Goal: Task Accomplishment & Management: Use online tool/utility

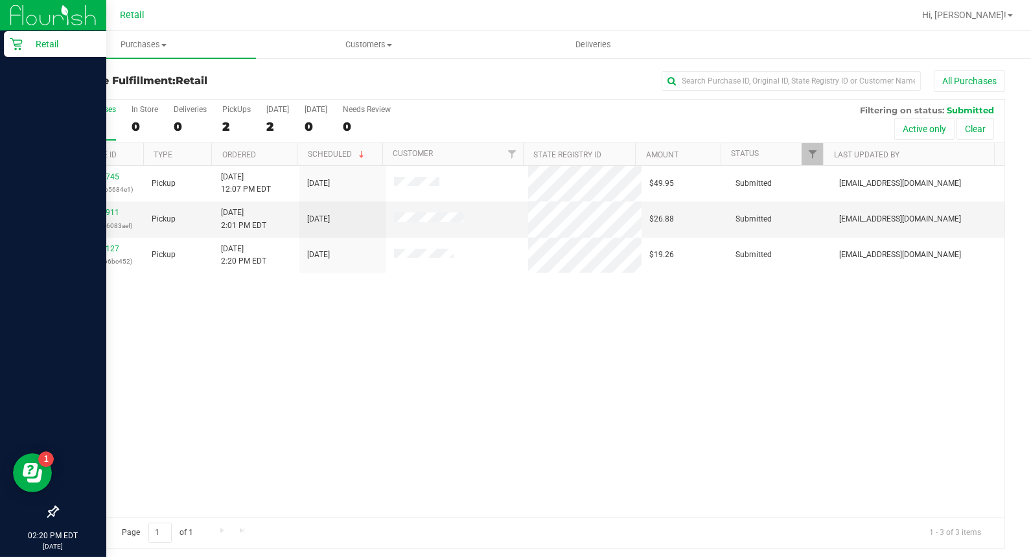
drag, startPoint x: 8, startPoint y: 46, endPoint x: 21, endPoint y: 44, distance: 13.1
click at [10, 46] on div "Retail" at bounding box center [55, 44] width 102 height 26
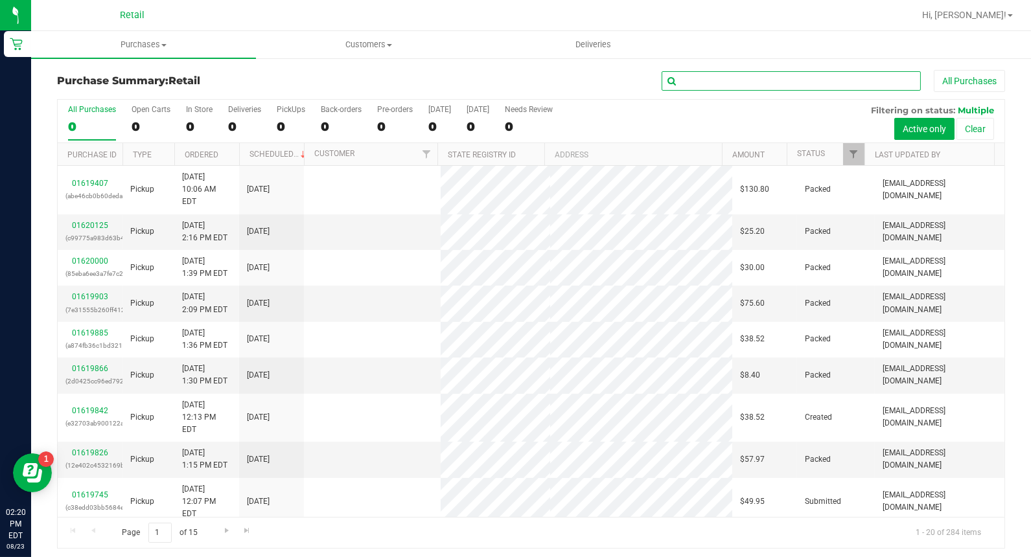
click at [758, 80] on input "text" at bounding box center [790, 80] width 259 height 19
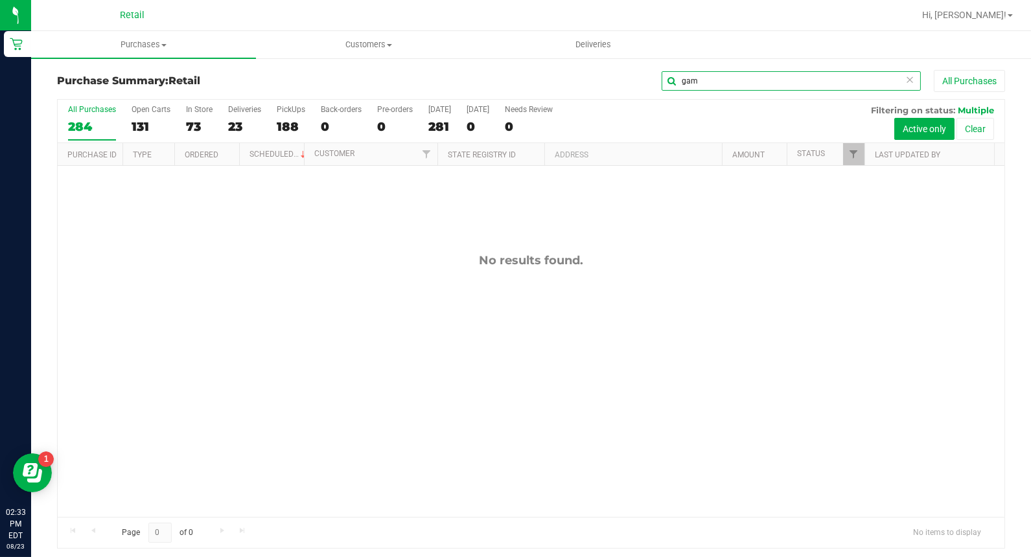
drag, startPoint x: 713, startPoint y: 78, endPoint x: 613, endPoint y: 78, distance: 99.8
click at [613, 78] on div "gam All Purchases" at bounding box center [689, 81] width 632 height 22
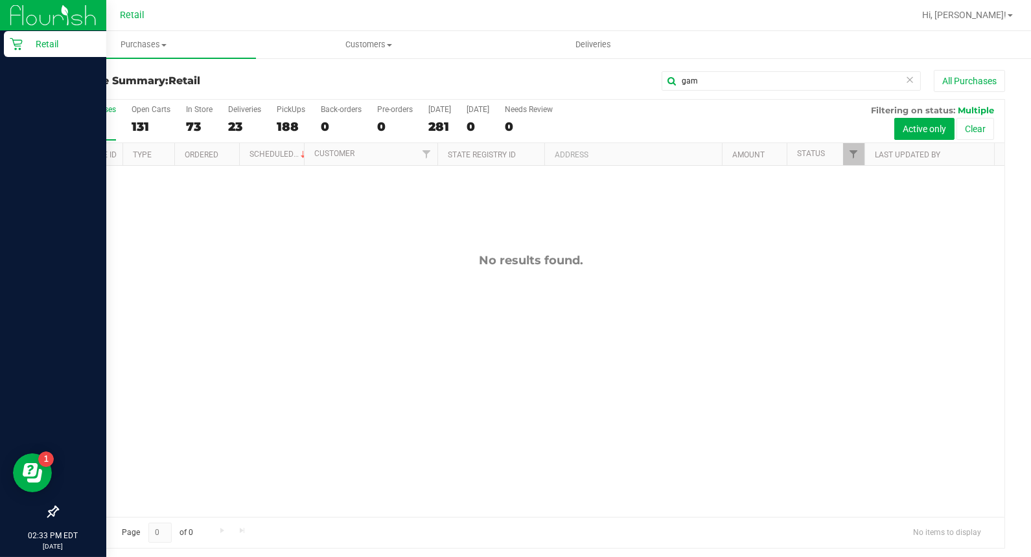
click at [27, 49] on p "Retail" at bounding box center [62, 44] width 78 height 16
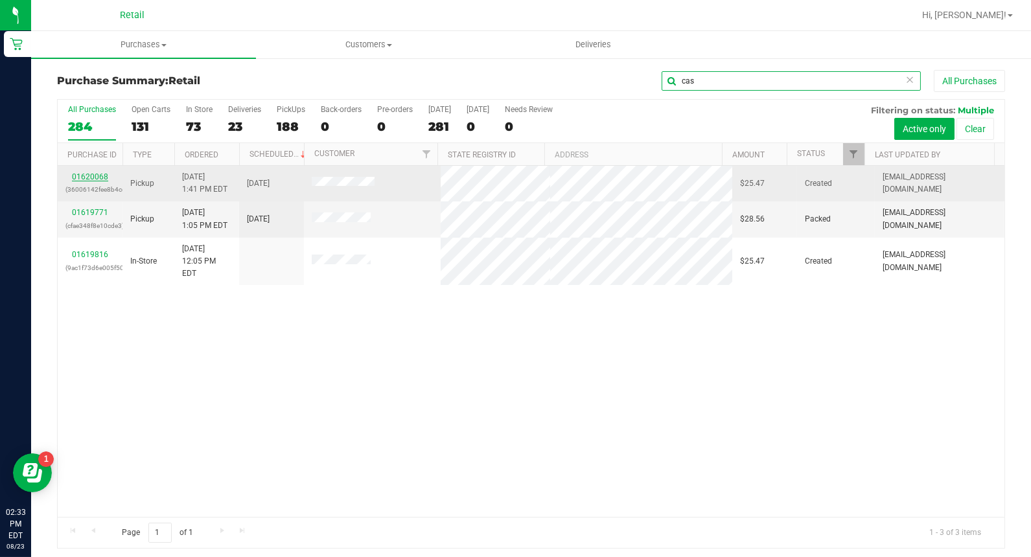
type input "cas"
click at [95, 175] on link "01620068" at bounding box center [90, 176] width 36 height 9
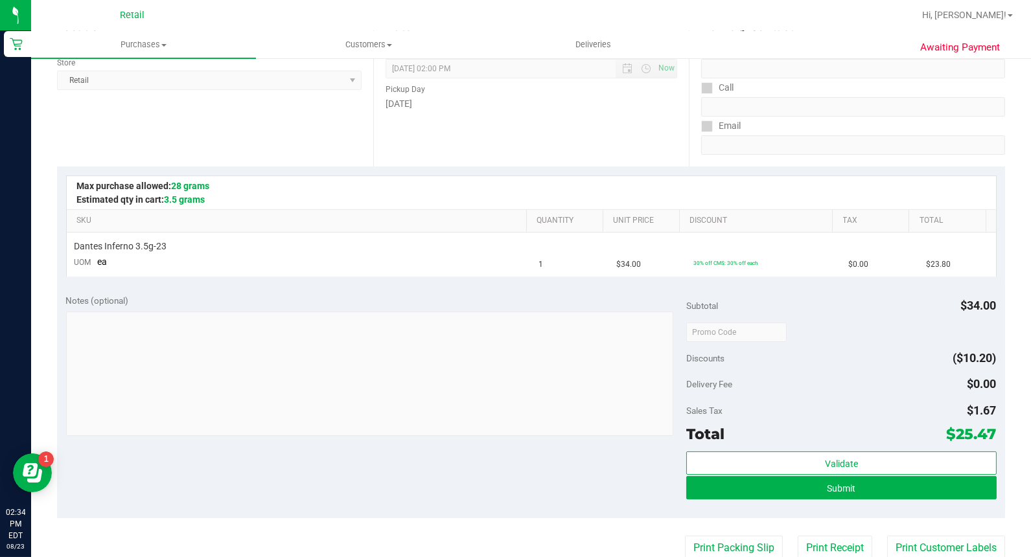
scroll to position [288, 0]
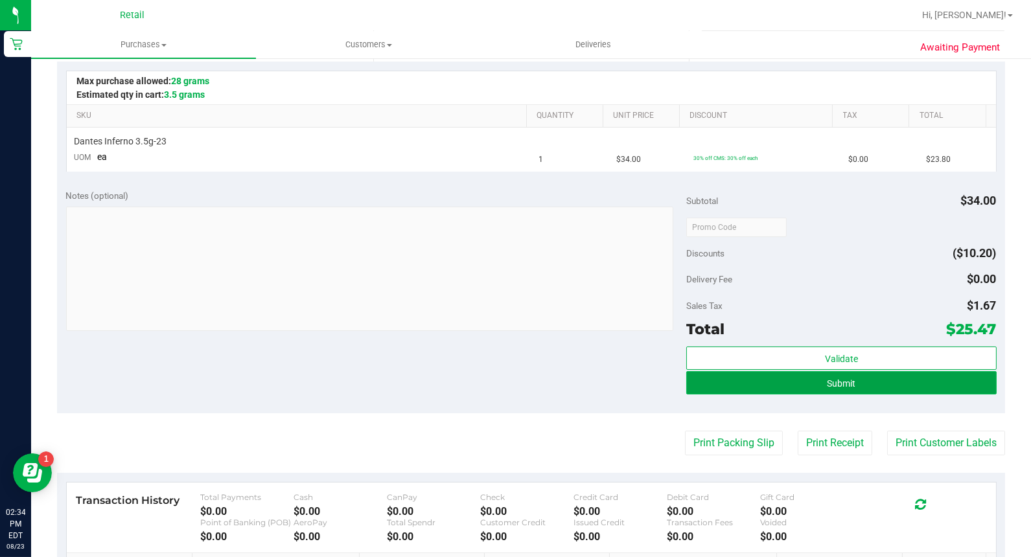
click at [959, 391] on button "Submit" at bounding box center [841, 382] width 310 height 23
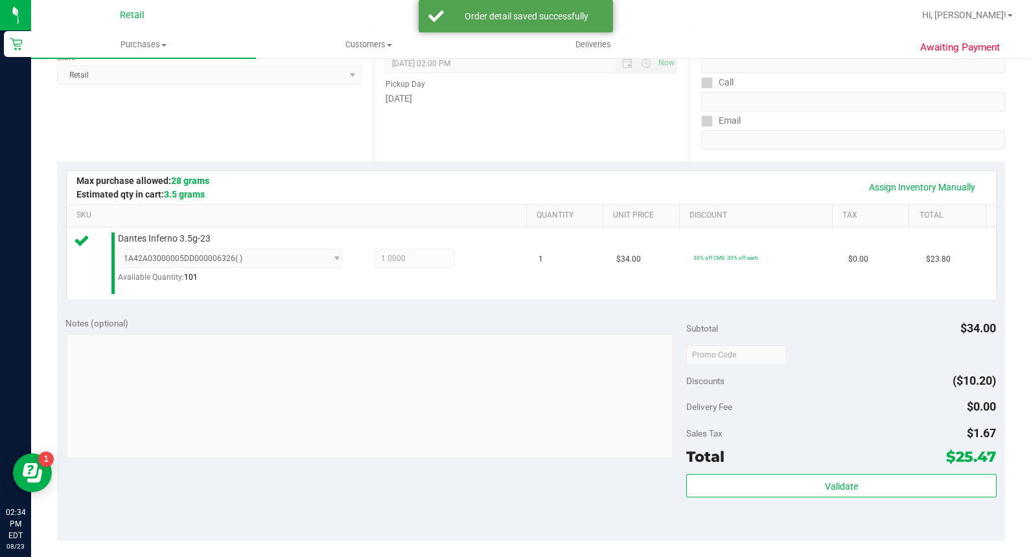
scroll to position [360, 0]
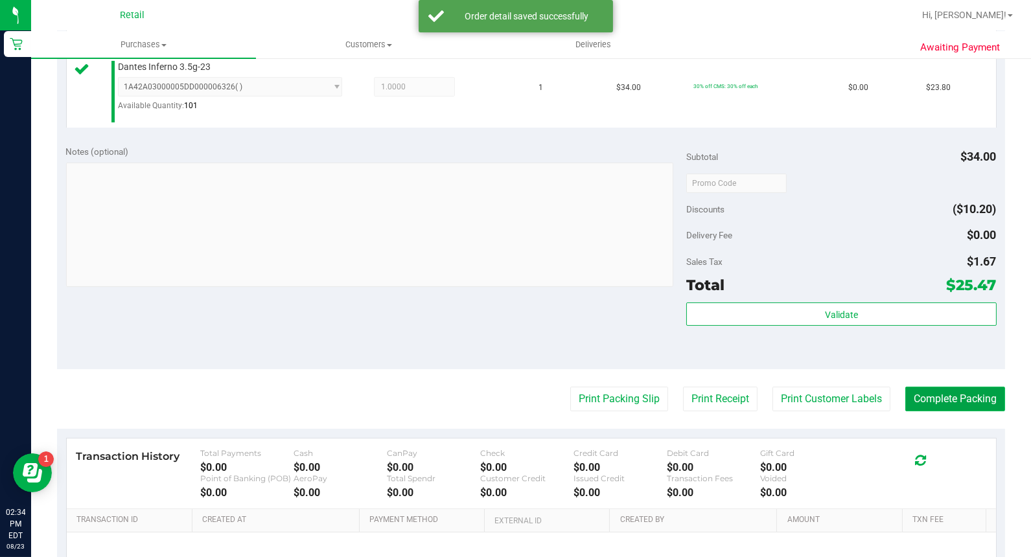
click at [966, 394] on button "Complete Packing" at bounding box center [955, 399] width 100 height 25
